Goal: Find specific page/section: Find specific page/section

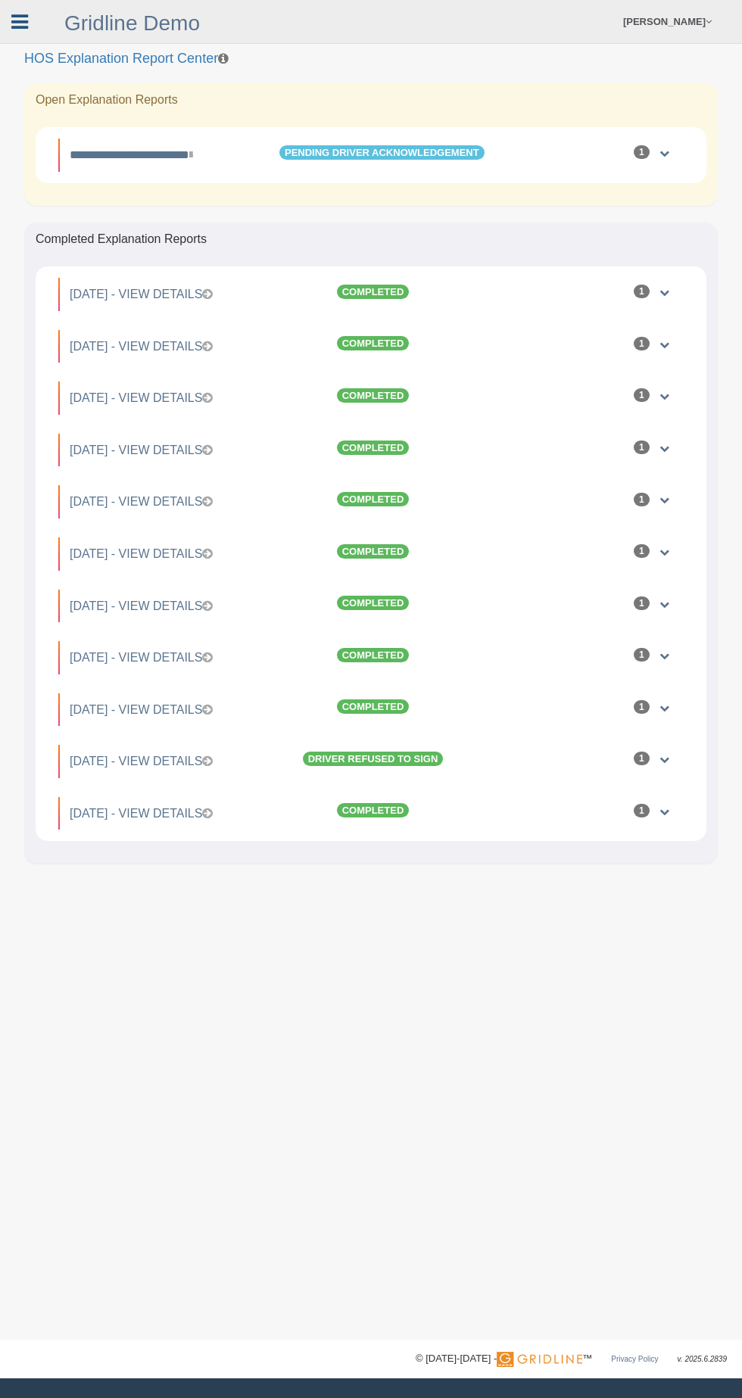
click at [22, 20] on icon at bounding box center [19, 22] width 17 height 20
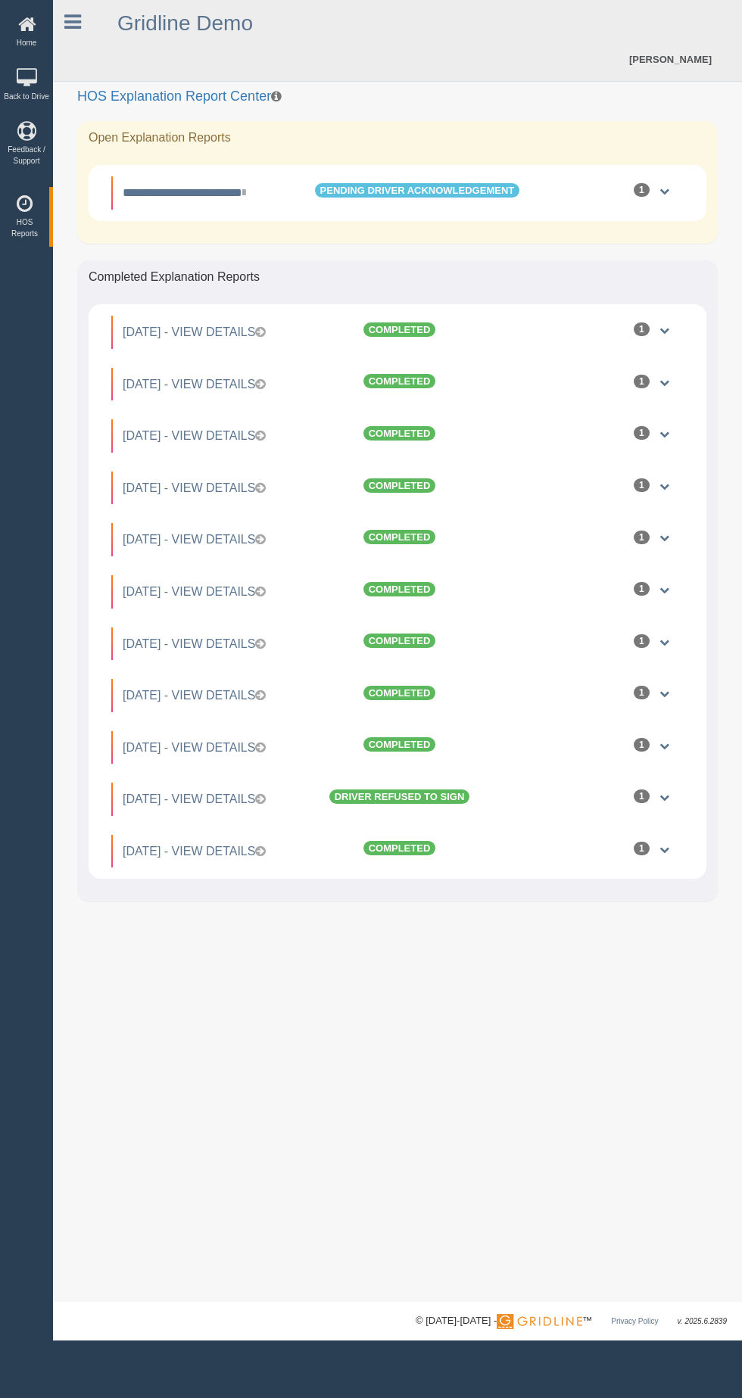
click at [63, 77] on div "Gridline Demo [PERSON_NAME] Feedback/Support Log Off" at bounding box center [397, 41] width 689 height 82
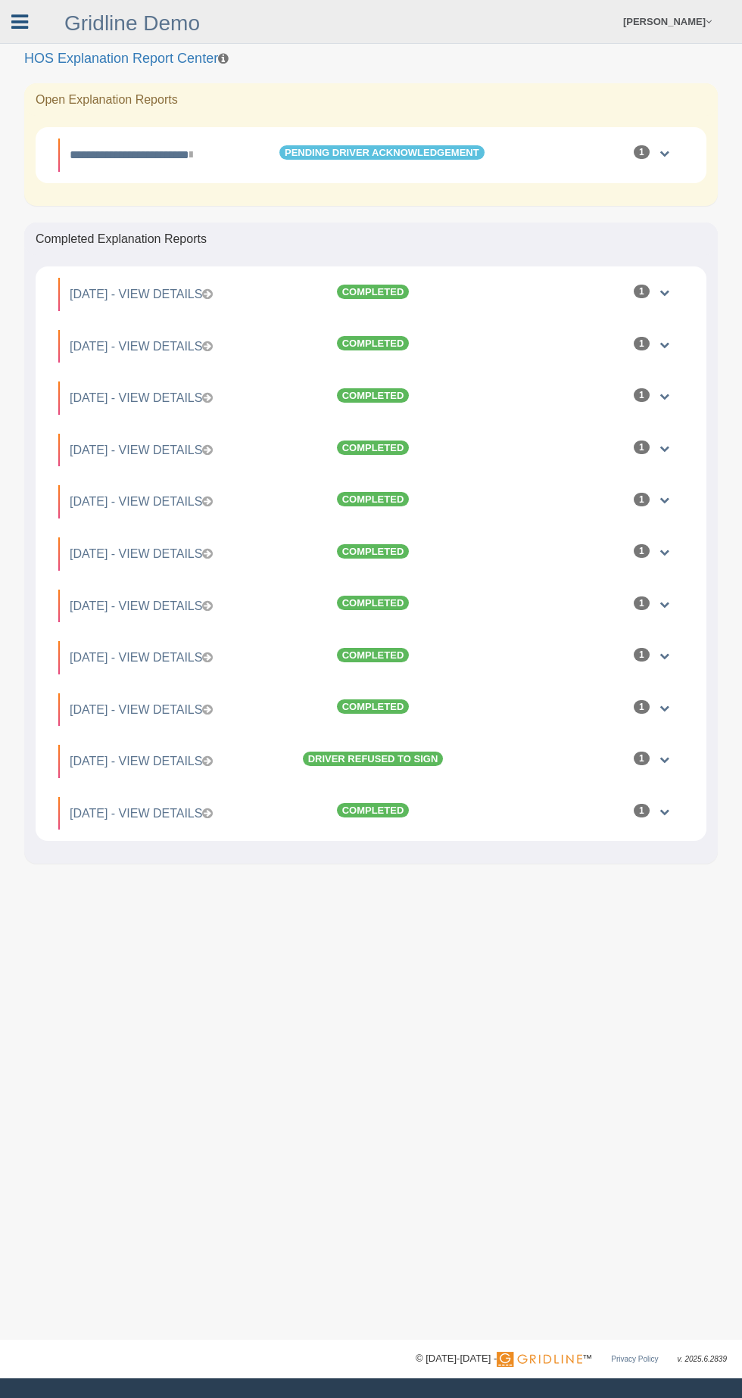
click at [26, 22] on icon at bounding box center [19, 22] width 17 height 20
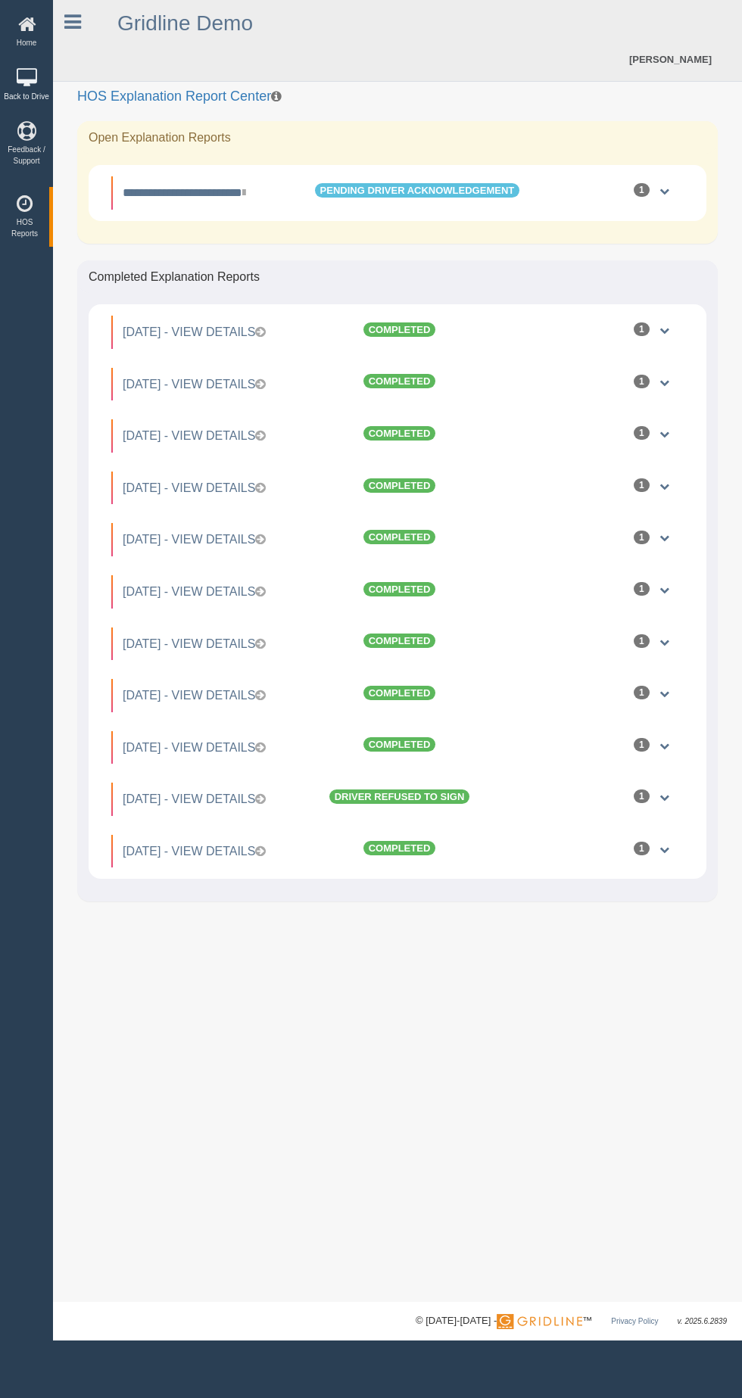
click at [39, 78] on icon at bounding box center [26, 78] width 45 height 19
